Goal: Task Accomplishment & Management: Use online tool/utility

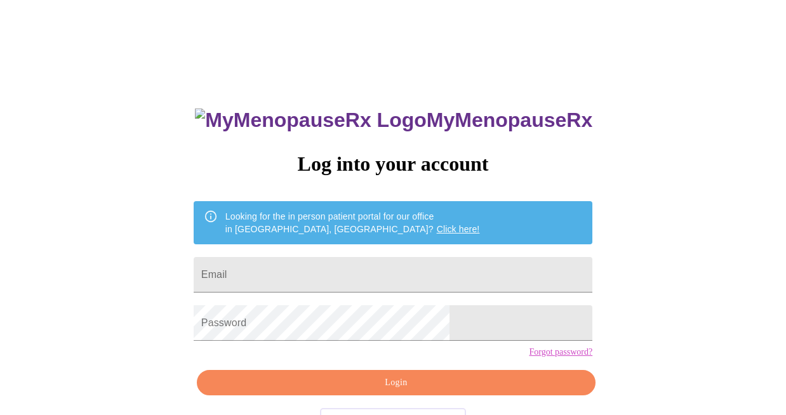
click at [623, 161] on div "MyMenopauseRx Log into your account Looking for the in person patient portal fo…" at bounding box center [393, 254] width 776 height 498
click at [319, 272] on input "Email" at bounding box center [393, 275] width 399 height 36
type input "[EMAIL_ADDRESS][DOMAIN_NAME]"
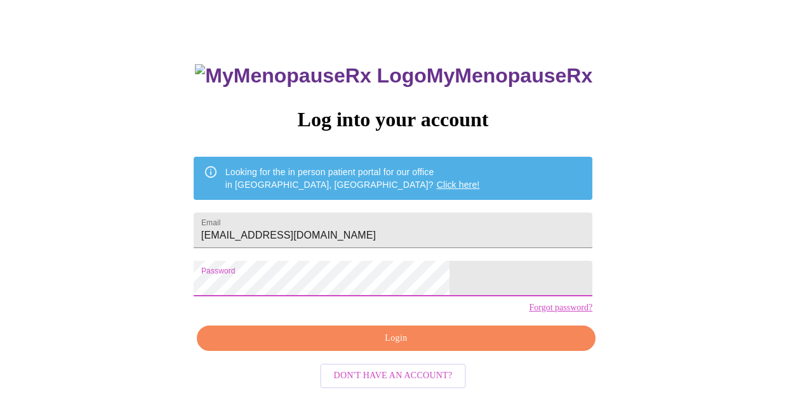
click at [380, 352] on button "Login" at bounding box center [396, 339] width 399 height 26
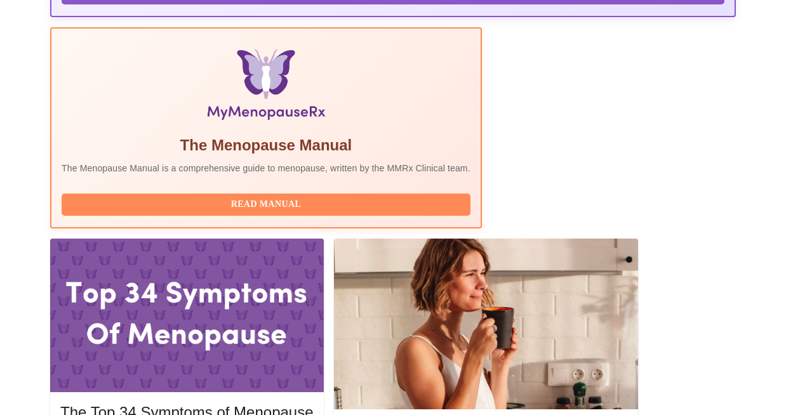
scroll to position [403, 0]
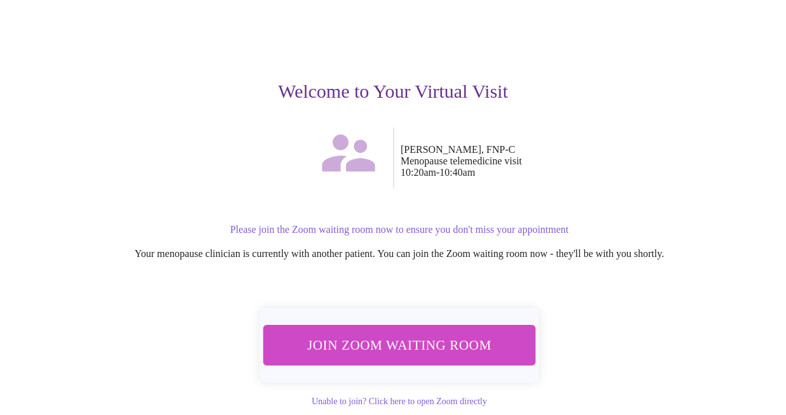
scroll to position [104, 0]
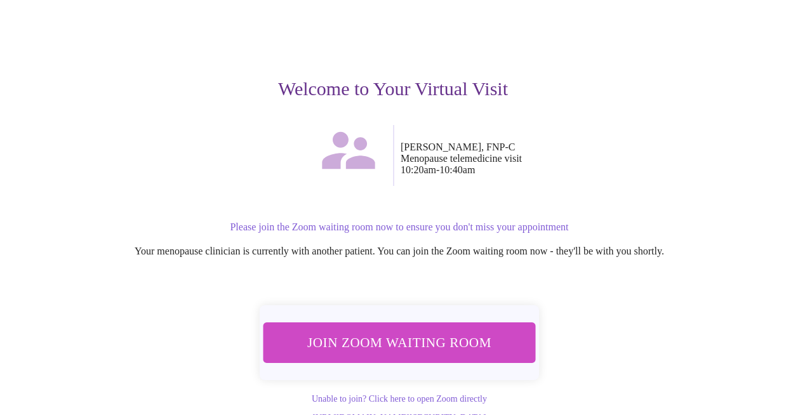
click at [415, 342] on span "Join Zoom Waiting Room" at bounding box center [399, 342] width 241 height 23
